Goal: Task Accomplishment & Management: Manage account settings

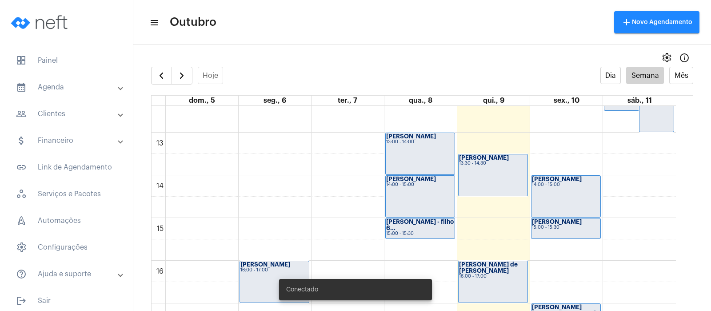
scroll to position [534, 0]
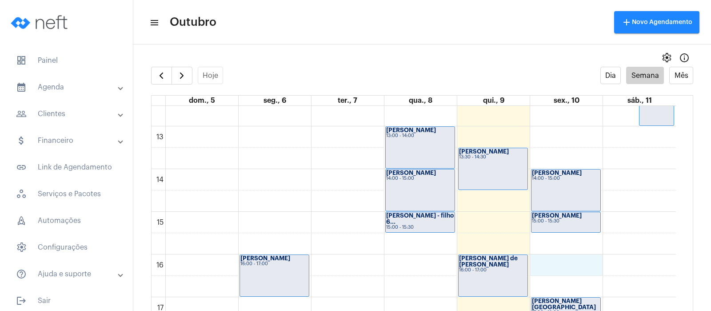
click at [557, 262] on div "00 01 02 03 04 05 06 07 08 09 10 11 12 13 14 15 16 17 18 19 20 21 22 23 [PERSON…" at bounding box center [414, 84] width 524 height 1024
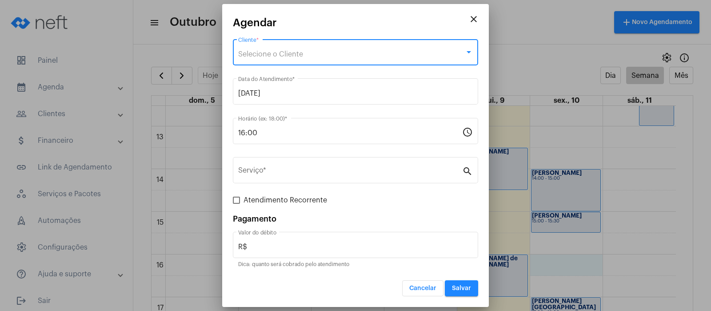
click at [358, 51] on div "Selecione o Cliente" at bounding box center [351, 54] width 227 height 8
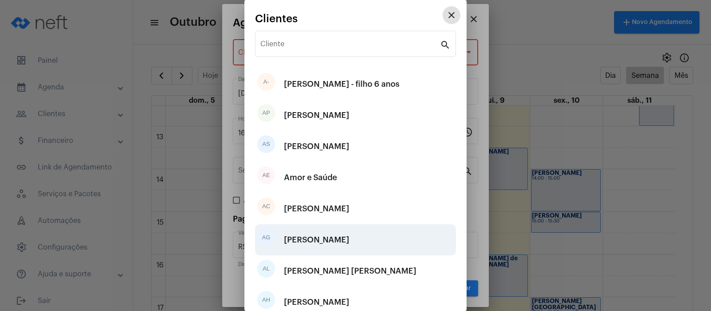
scroll to position [125, 0]
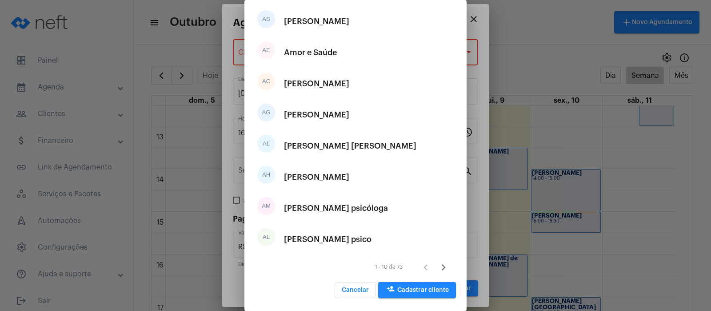
click at [421, 287] on span "person_add Cadastrar cliente" at bounding box center [417, 290] width 64 height 6
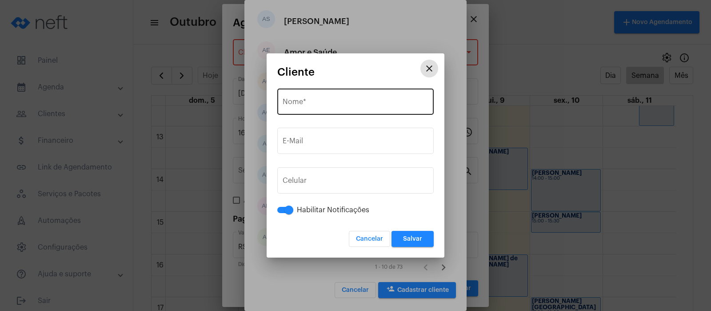
click at [310, 101] on input "Nome *" at bounding box center [356, 104] width 146 height 8
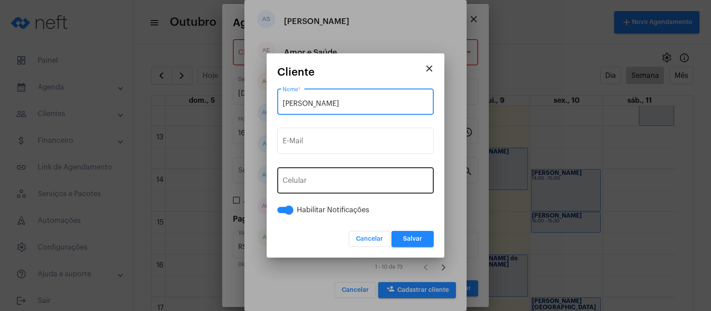
type input "[PERSON_NAME]"
click at [295, 174] on button "+55" at bounding box center [303, 182] width 40 height 22
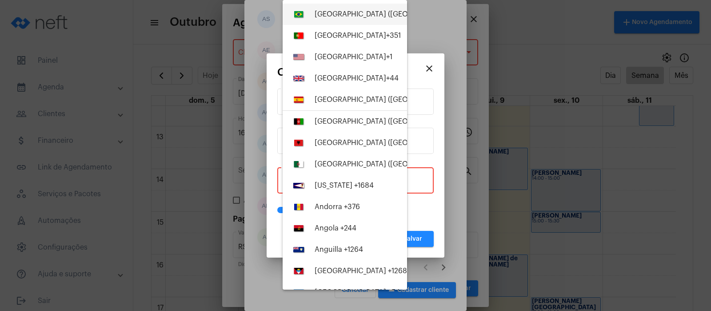
click at [464, 16] on span "+55" at bounding box center [470, 14] width 12 height 7
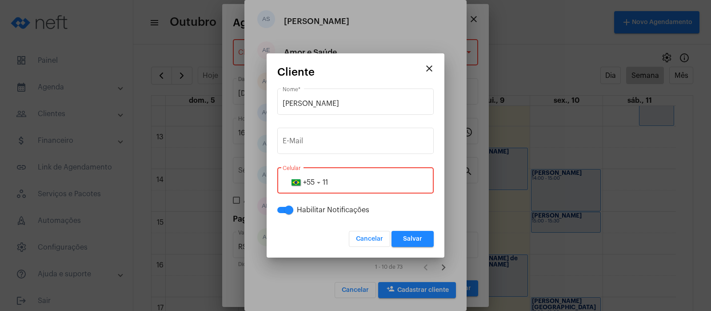
click at [340, 183] on input "11" at bounding box center [356, 182] width 146 height 8
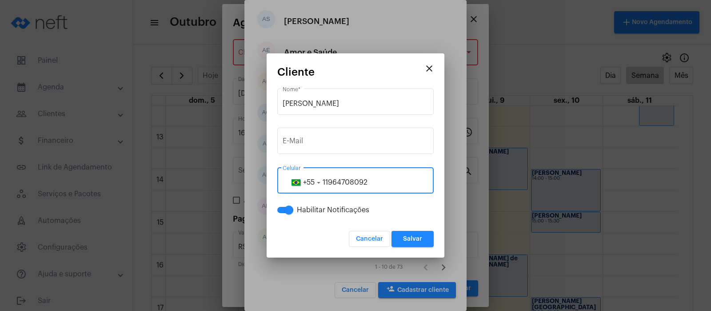
type input "11964708092"
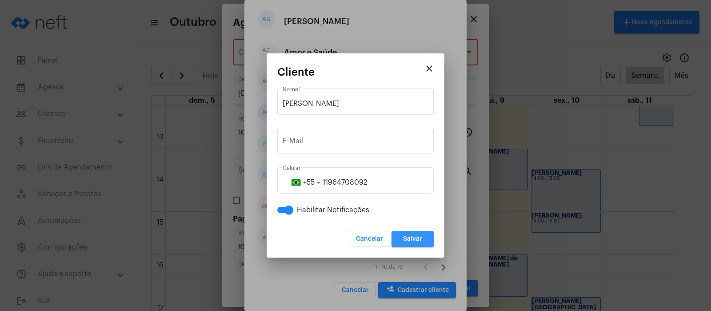
click at [404, 241] on span "Salvar" at bounding box center [412, 239] width 19 height 6
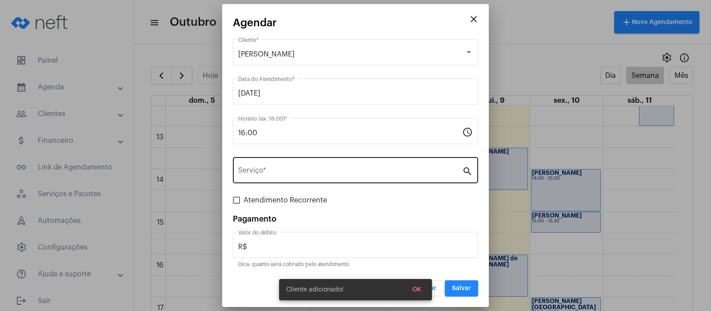
click at [296, 162] on div "Serviço *" at bounding box center [350, 169] width 224 height 28
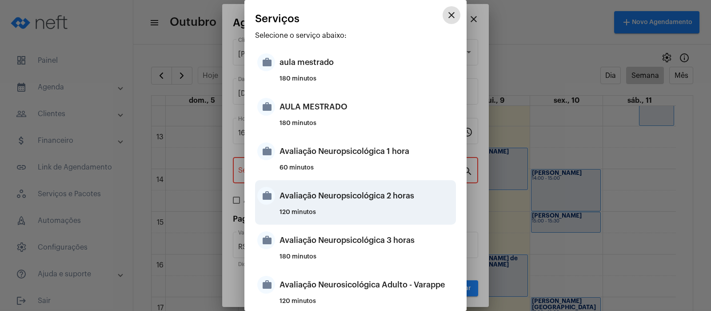
scroll to position [222, 0]
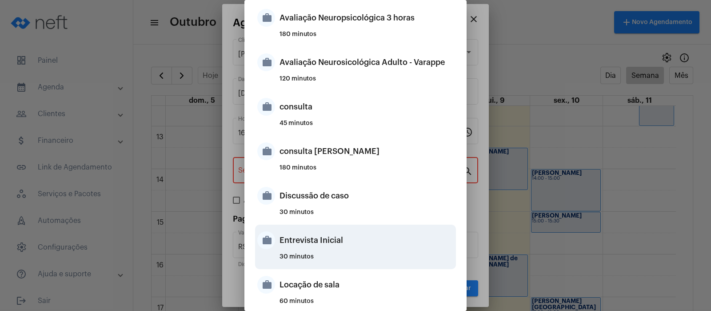
click at [308, 244] on div "Entrevista Inicial" at bounding box center [367, 240] width 174 height 27
type input "Entrevista Inicial"
type input "R$ 0"
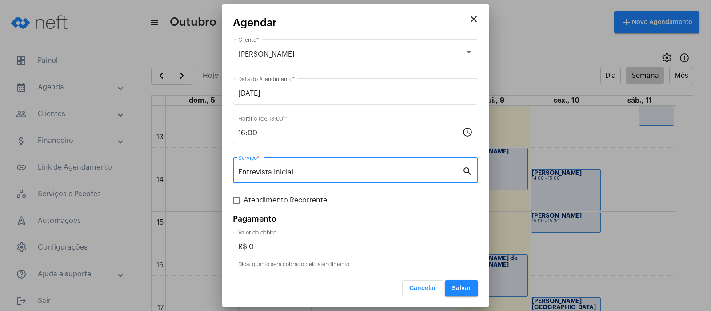
click at [462, 293] on button "Salvar" at bounding box center [461, 288] width 33 height 16
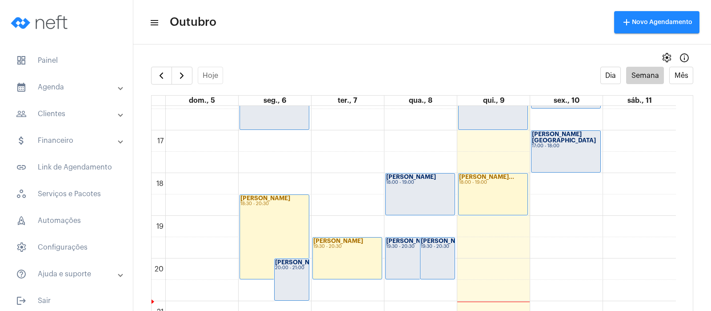
scroll to position [802, 0]
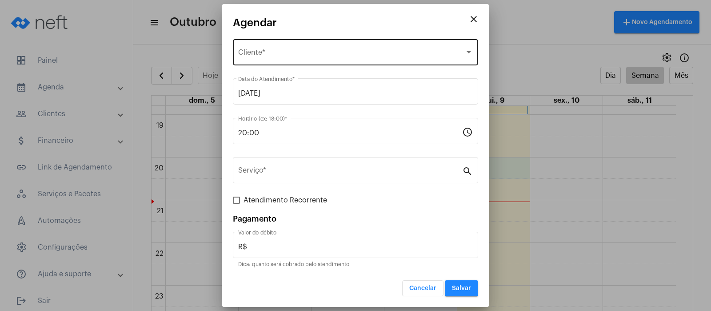
click at [304, 54] on div "Selecione o Cliente" at bounding box center [351, 54] width 227 height 8
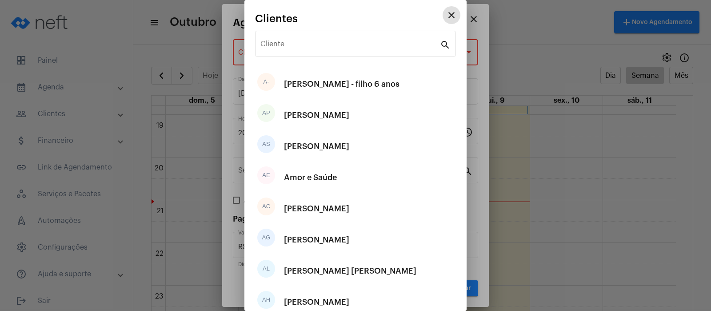
click at [443, 17] on button "close" at bounding box center [452, 15] width 18 height 18
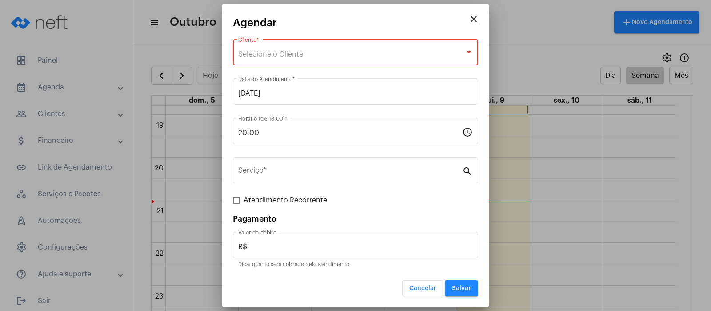
click at [475, 18] on mat-icon "close" at bounding box center [473, 19] width 11 height 11
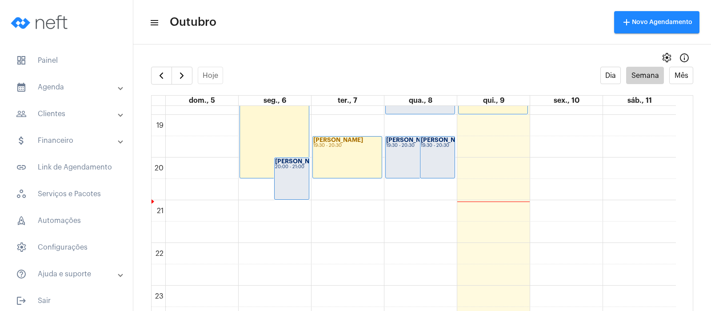
click at [399, 152] on div "[PERSON_NAME] 19:30 - 20:30" at bounding box center [420, 156] width 69 height 41
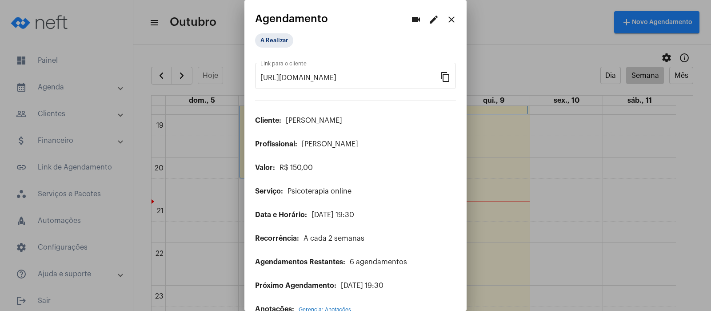
click at [428, 19] on mat-icon "edit" at bounding box center [433, 19] width 11 height 11
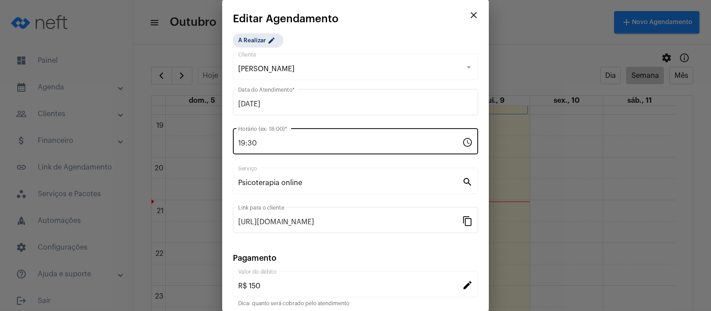
drag, startPoint x: 254, startPoint y: 148, endPoint x: 240, endPoint y: 142, distance: 15.8
click at [240, 142] on div "19:30 Horário (ex: 18:00) *" at bounding box center [350, 140] width 224 height 28
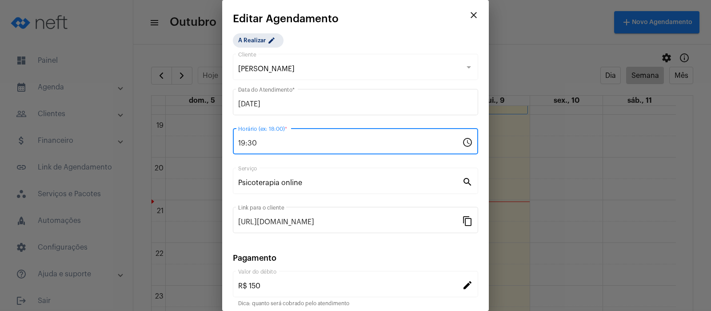
drag, startPoint x: 256, startPoint y: 141, endPoint x: 241, endPoint y: 140, distance: 14.3
click at [241, 140] on input "19:30" at bounding box center [350, 143] width 224 height 8
type input "1"
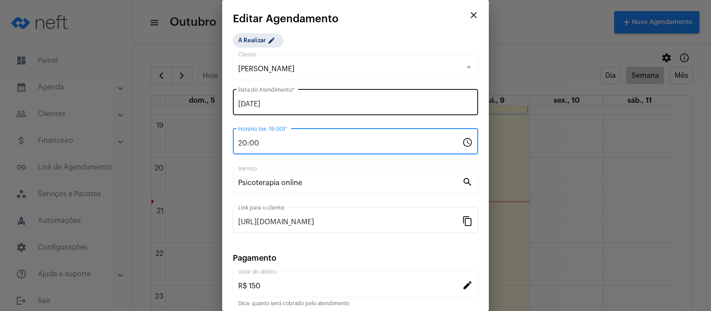
type input "20:00"
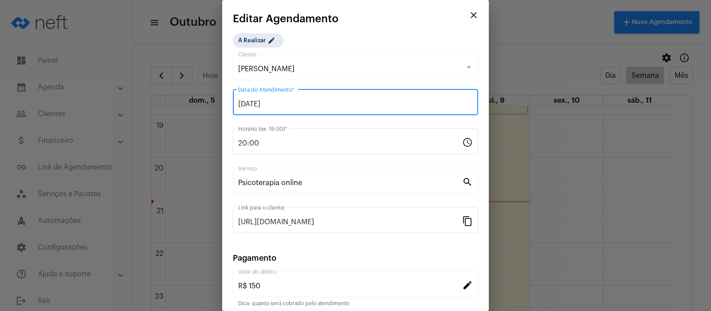
click at [256, 102] on input "[DATE]" at bounding box center [355, 104] width 235 height 8
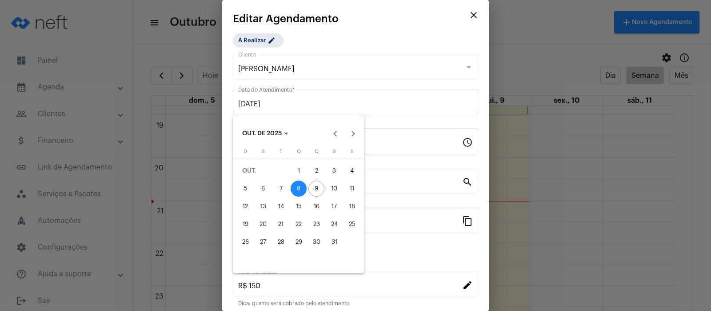
click at [315, 191] on div "9" at bounding box center [316, 188] width 16 height 16
type input "[DATE]"
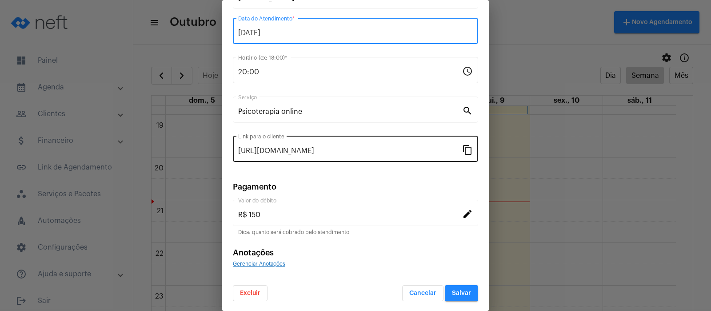
scroll to position [72, 0]
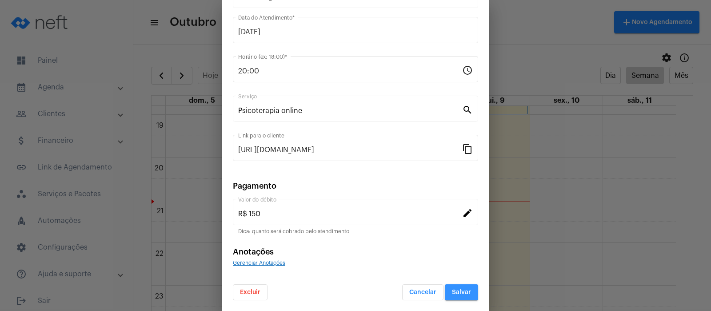
click at [455, 292] on span "Salvar" at bounding box center [461, 292] width 19 height 6
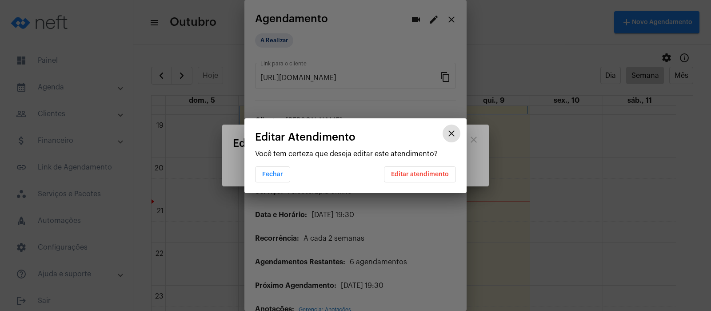
click at [437, 172] on span "Editar atendimento" at bounding box center [420, 174] width 58 height 6
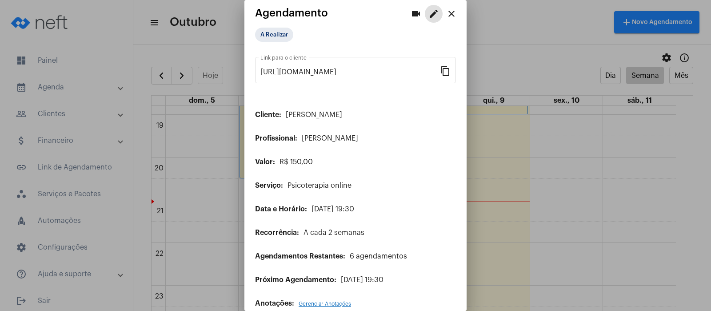
scroll to position [20, 0]
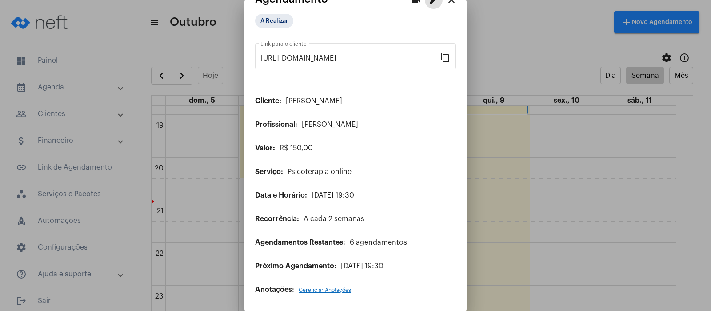
click at [446, 2] on mat-icon "close" at bounding box center [451, 0] width 11 height 11
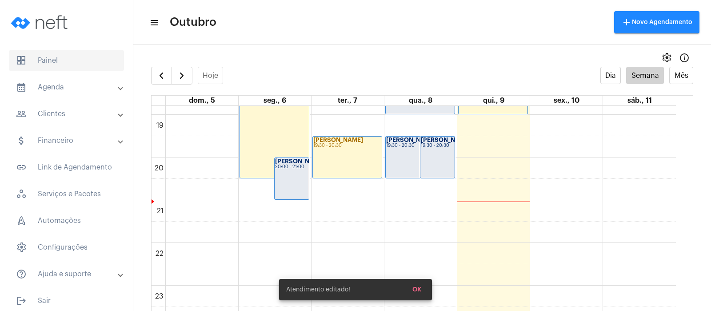
click at [49, 61] on span "dashboard Painel" at bounding box center [66, 60] width 115 height 21
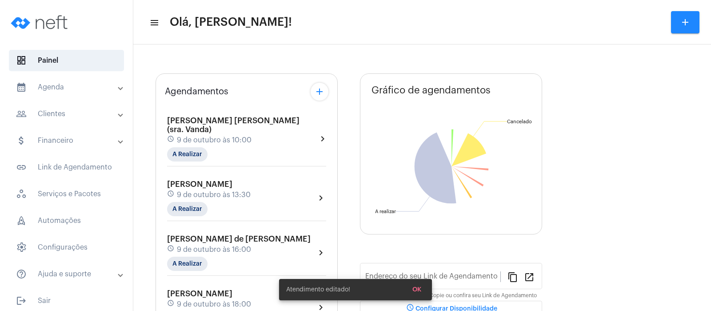
type input "[URL][DOMAIN_NAME][PERSON_NAME]"
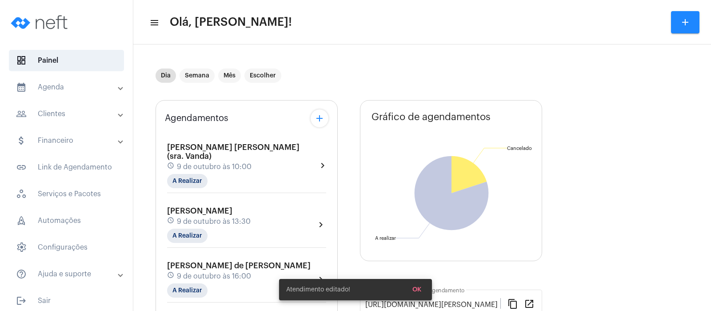
click at [57, 140] on mat-panel-title "attach_money Financeiro" at bounding box center [67, 140] width 103 height 11
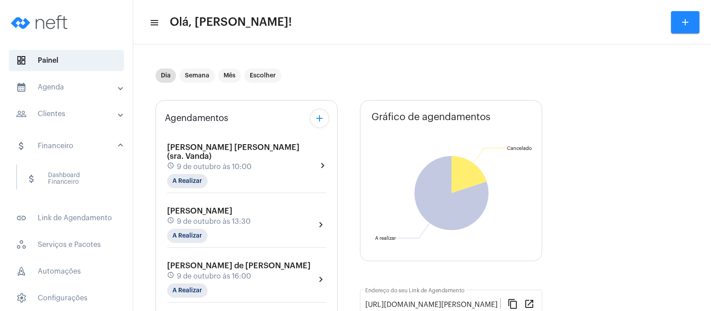
click at [64, 87] on mat-panel-title "calendar_month_outlined Agenda" at bounding box center [67, 87] width 103 height 11
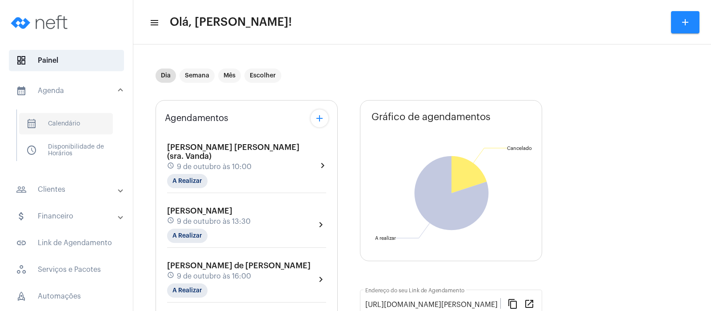
click at [61, 121] on span "calendar_month_outlined Calendário" at bounding box center [66, 123] width 94 height 21
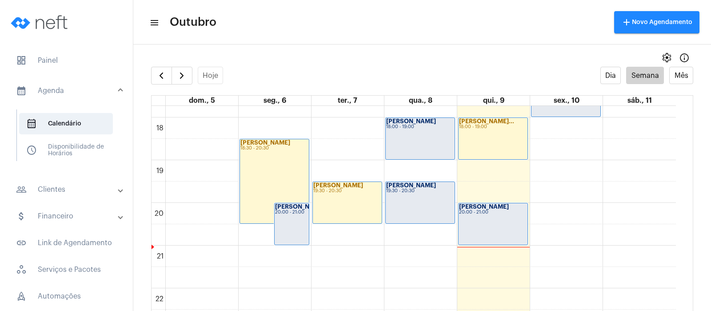
scroll to position [701, 0]
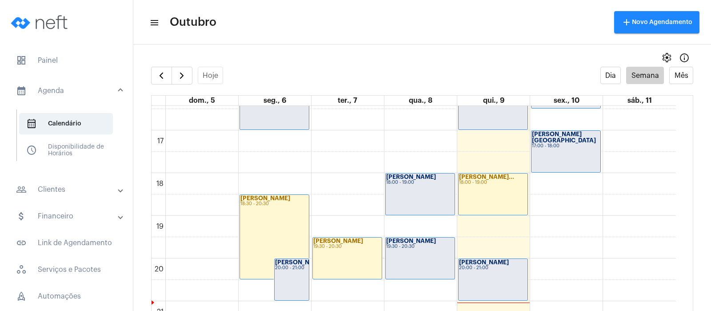
click at [428, 188] on div "[PERSON_NAME] 18:00 - 19:00" at bounding box center [420, 193] width 69 height 41
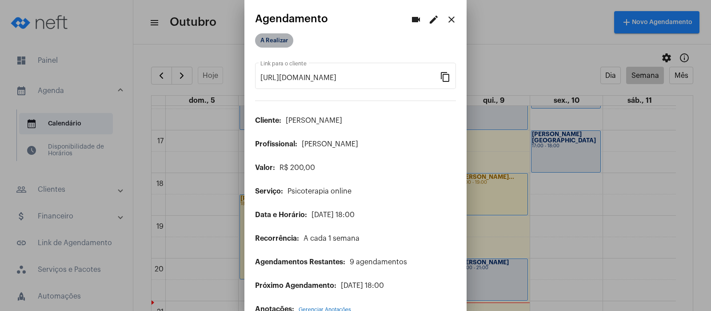
click at [268, 38] on mat-chip "A Realizar" at bounding box center [274, 40] width 38 height 14
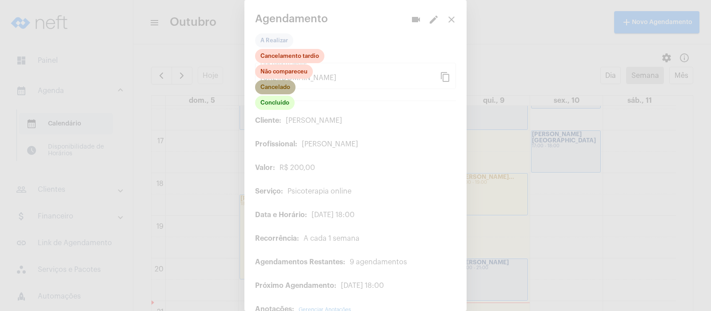
click at [281, 86] on mat-chip "Cancelado" at bounding box center [275, 87] width 40 height 14
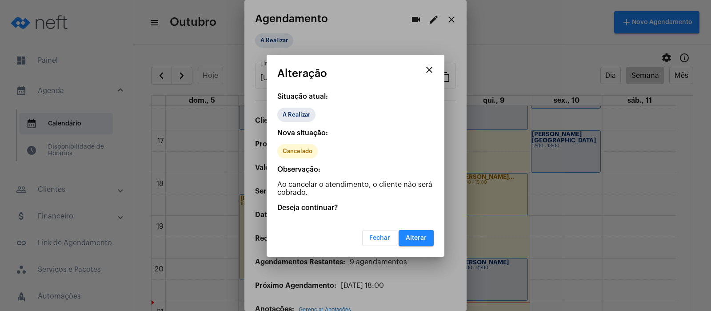
click at [415, 235] on span "Alterar" at bounding box center [416, 238] width 21 height 6
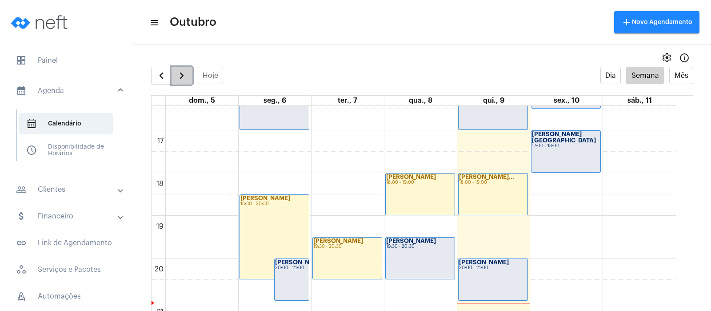
click at [188, 73] on button "button" at bounding box center [182, 76] width 21 height 18
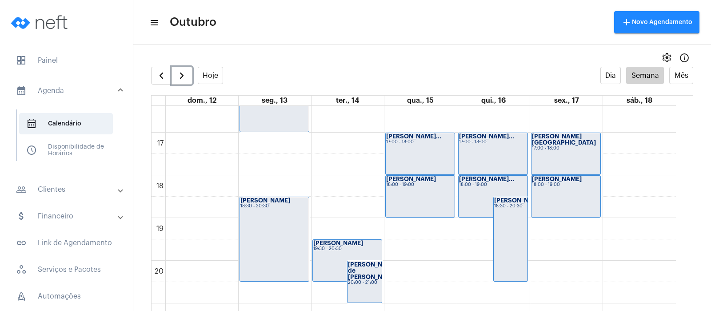
scroll to position [701, 0]
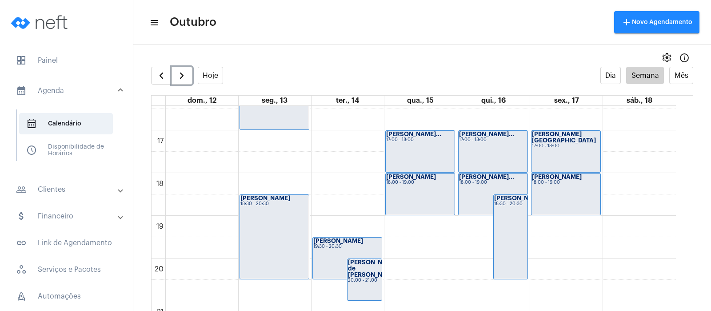
click at [485, 194] on div "[PERSON_NAME]... 18:00 - 19:00" at bounding box center [493, 193] width 69 height 41
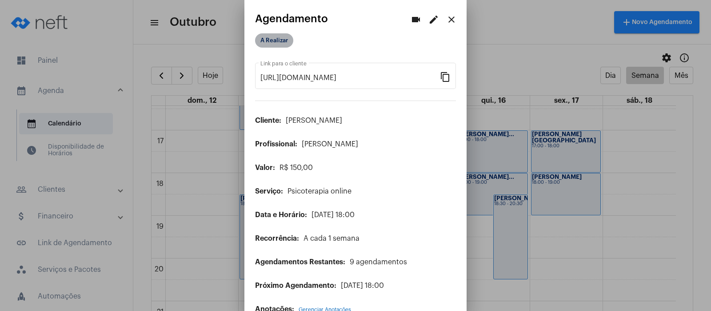
click at [276, 37] on mat-chip "A Realizar" at bounding box center [274, 40] width 38 height 14
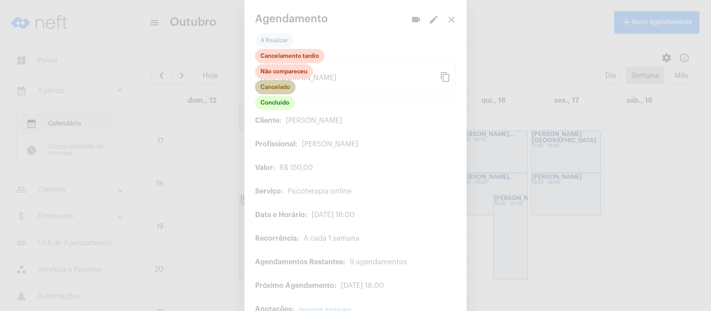
click at [283, 87] on mat-chip "Cancelado" at bounding box center [275, 87] width 40 height 14
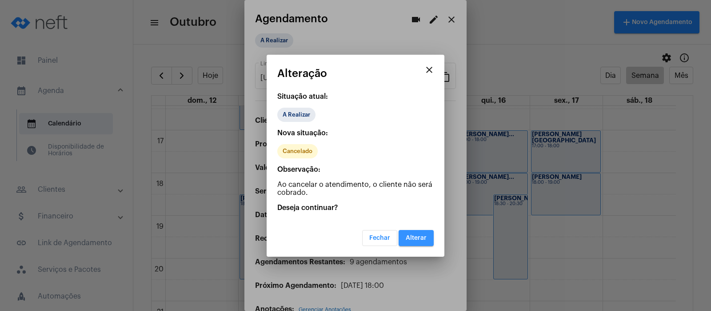
click at [412, 240] on span "Alterar" at bounding box center [416, 238] width 21 height 6
